Goal: Task Accomplishment & Management: Manage account settings

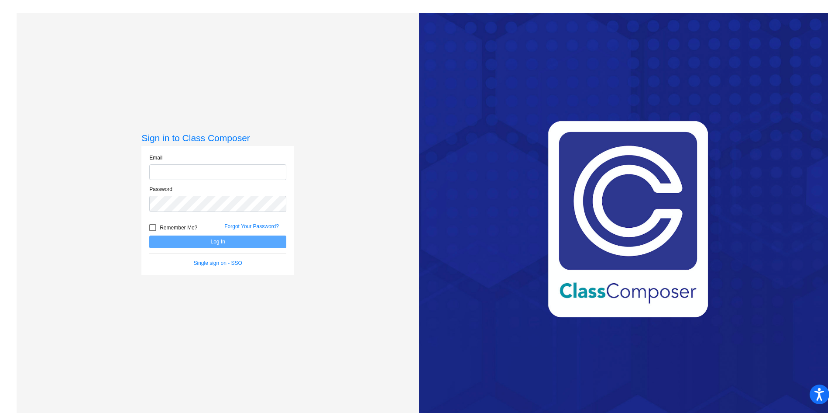
type input "[EMAIL_ADDRESS][DOMAIN_NAME]"
click at [179, 244] on button "Log In" at bounding box center [217, 241] width 137 height 13
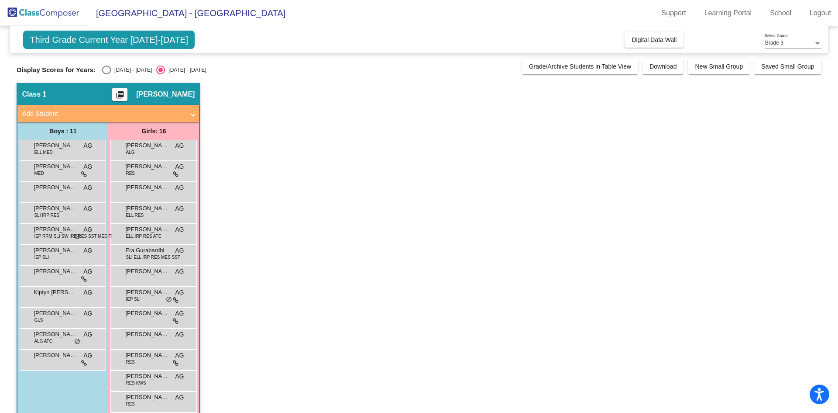
click at [103, 71] on div "Select an option" at bounding box center [106, 70] width 9 height 9
click at [106, 74] on input "[DATE] - [DATE]" at bounding box center [106, 74] width 0 height 0
radio input "true"
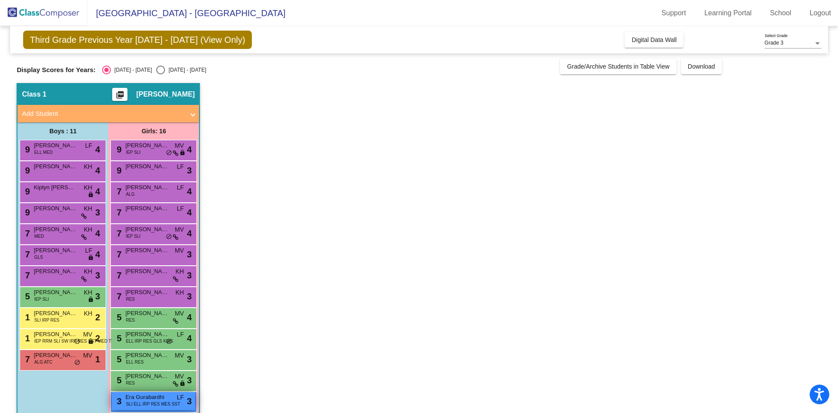
click at [154, 402] on span "SLI ELL IRP RES MES SST" at bounding box center [153, 403] width 55 height 7
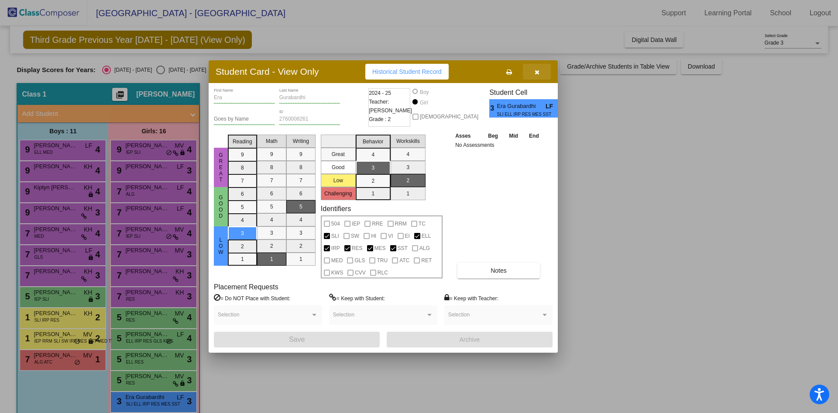
click at [537, 71] on icon "button" at bounding box center [537, 72] width 5 height 6
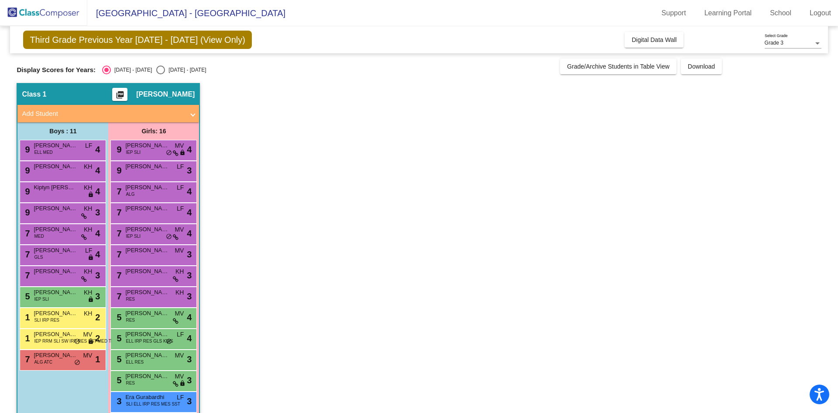
click at [156, 72] on div "Select an option" at bounding box center [160, 70] width 9 height 9
click at [160, 74] on input "[DATE] - [DATE]" at bounding box center [160, 74] width 0 height 0
radio input "true"
